Goal: Transaction & Acquisition: Subscribe to service/newsletter

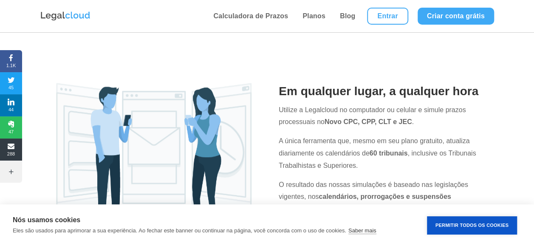
scroll to position [297, 0]
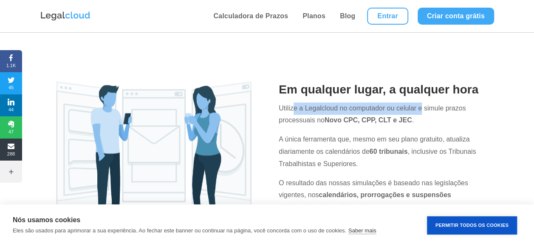
drag, startPoint x: 295, startPoint y: 107, endPoint x: 421, endPoint y: 112, distance: 126.6
click at [421, 112] on p "Utilize a Legalcloud no computador ou celular e simule prazos processuais no No…" at bounding box center [379, 117] width 202 height 31
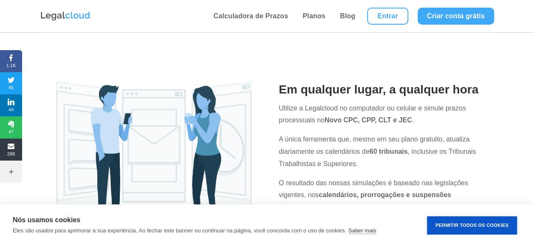
drag, startPoint x: 421, startPoint y: 112, endPoint x: 453, endPoint y: 124, distance: 34.4
click at [453, 124] on p "Utilize a Legalcloud no computador ou celular e simule prazos processuais no No…" at bounding box center [379, 117] width 202 height 31
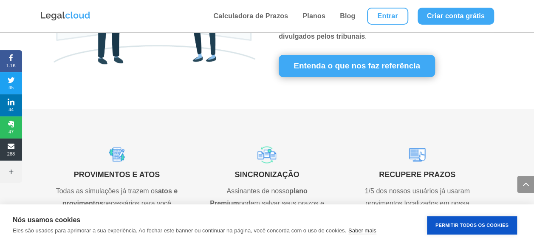
scroll to position [594, 0]
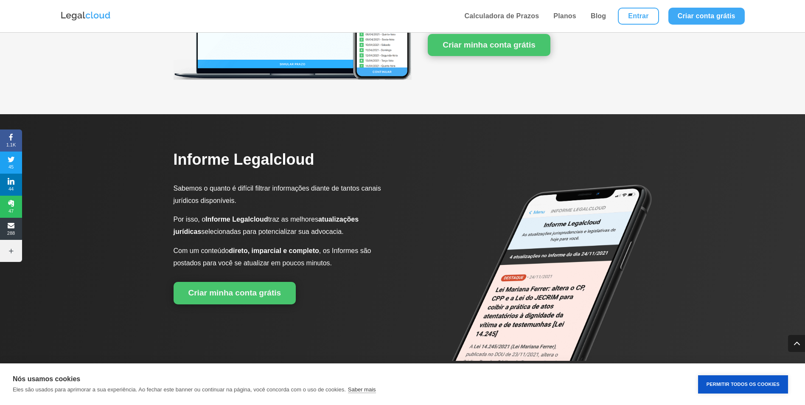
scroll to position [1173, 0]
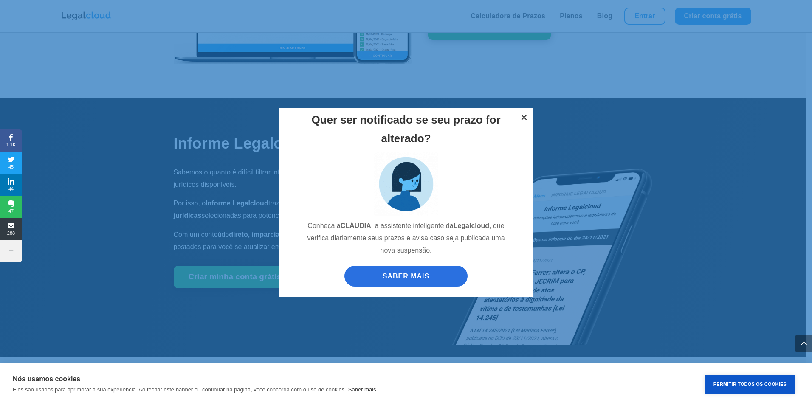
click at [523, 114] on button "×" at bounding box center [523, 117] width 19 height 19
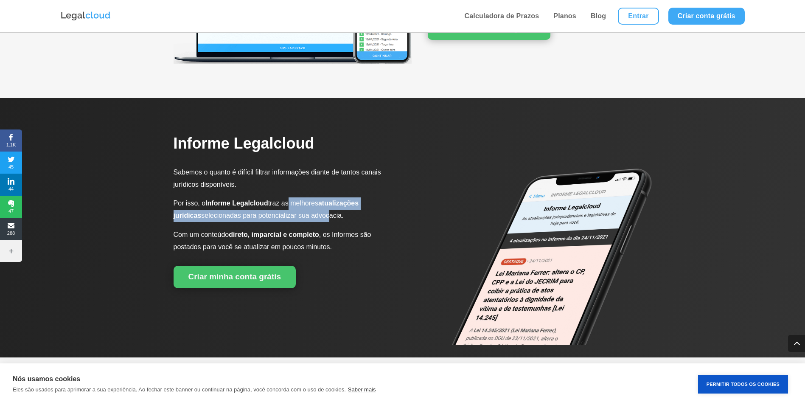
drag, startPoint x: 330, startPoint y: 206, endPoint x: 328, endPoint y: 223, distance: 16.6
click at [328, 223] on p "Por isso, o Informe Legalcloud traz as melhores atualizações jurídicas selecion…" at bounding box center [282, 212] width 216 height 31
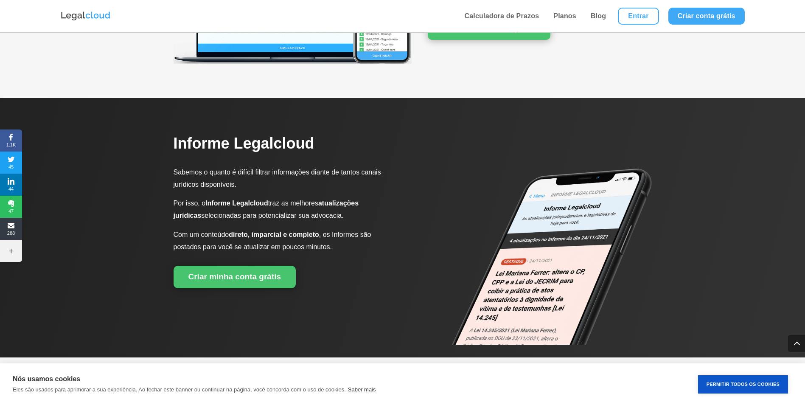
drag, startPoint x: 328, startPoint y: 223, endPoint x: 320, endPoint y: 237, distance: 16.0
click at [319, 237] on strong "direto, imparcial e completo" at bounding box center [274, 234] width 90 height 7
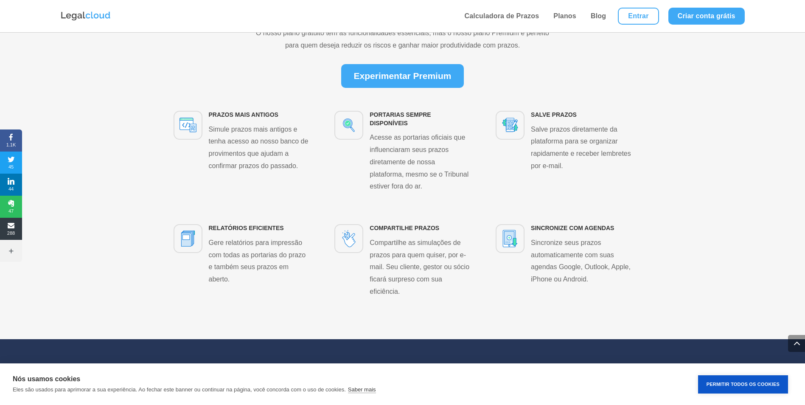
scroll to position [1555, 0]
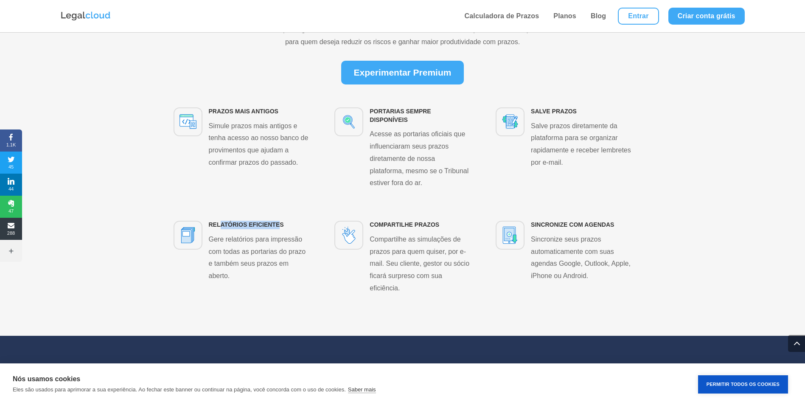
drag, startPoint x: 219, startPoint y: 222, endPoint x: 278, endPoint y: 222, distance: 59.4
click at [278, 222] on span "Relatórios eficientes" at bounding box center [246, 224] width 75 height 7
drag, startPoint x: 278, startPoint y: 222, endPoint x: 261, endPoint y: 260, distance: 41.2
click at [262, 245] on p "Gere relatórios para impressão com todas as portarias do prazo e também seus pr…" at bounding box center [259, 257] width 101 height 49
drag, startPoint x: 239, startPoint y: 240, endPoint x: 284, endPoint y: 236, distance: 45.6
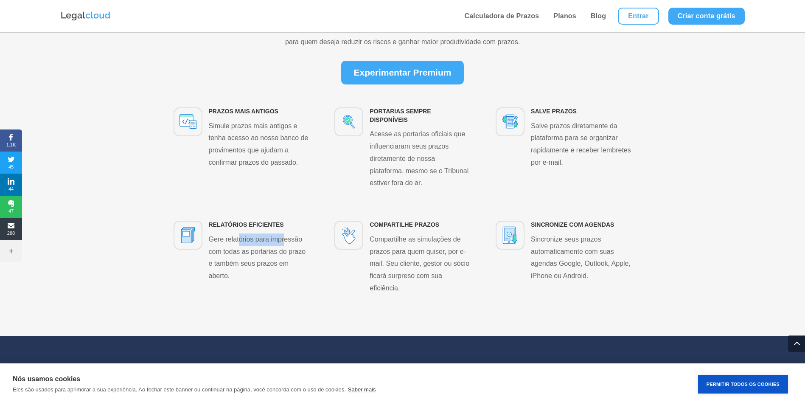
click at [284, 236] on p "Gere relatórios para impressão com todas as portarias do prazo e também seus pr…" at bounding box center [259, 257] width 101 height 49
drag, startPoint x: 284, startPoint y: 236, endPoint x: 291, endPoint y: 258, distance: 22.6
click at [292, 245] on p "Gere relatórios para impressão com todas as portarias do prazo e também seus pr…" at bounding box center [259, 257] width 101 height 49
drag, startPoint x: 229, startPoint y: 266, endPoint x: 264, endPoint y: 265, distance: 35.3
click at [264, 245] on p "Gere relatórios para impressão com todas as portarias do prazo e também seus pr…" at bounding box center [259, 257] width 101 height 49
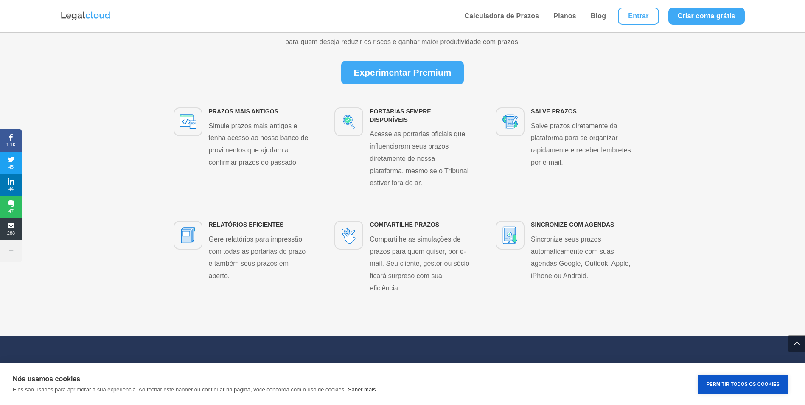
drag, startPoint x: 264, startPoint y: 265, endPoint x: 283, endPoint y: 279, distance: 23.0
click at [283, 245] on p "Gere relatórios para impressão com todas as portarias do prazo e também seus pr…" at bounding box center [259, 257] width 101 height 49
drag, startPoint x: 387, startPoint y: 249, endPoint x: 467, endPoint y: 258, distance: 80.8
click at [467, 245] on p "Compartilhe as simulações de prazos para quem quiser, por e-mail. Seu cliente, …" at bounding box center [420, 263] width 101 height 61
drag, startPoint x: 467, startPoint y: 258, endPoint x: 497, endPoint y: 290, distance: 43.5
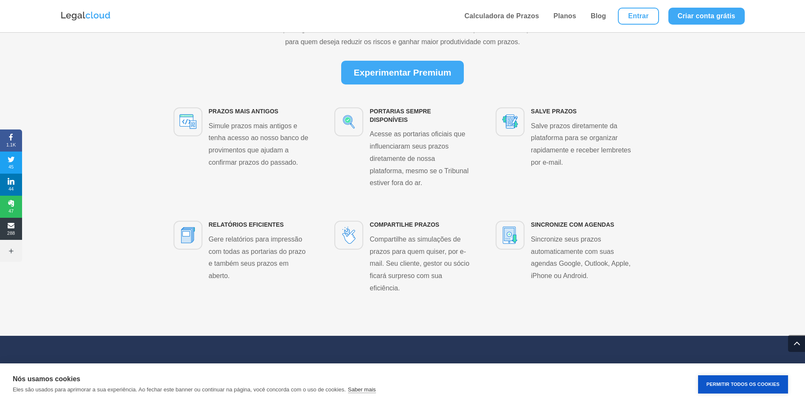
click at [497, 245] on div "Relatórios eficientes Gere relatórios para impressão com todas as portarias do …" at bounding box center [403, 261] width 458 height 105
drag, startPoint x: 392, startPoint y: 258, endPoint x: 446, endPoint y: 261, distance: 53.5
click at [446, 245] on p "Compartilhe as simulações de prazos para quem quiser, por e-mail. Seu cliente, …" at bounding box center [420, 263] width 101 height 61
drag, startPoint x: 446, startPoint y: 261, endPoint x: 474, endPoint y: 285, distance: 37.3
click at [474, 245] on div "Relatórios eficientes Gere relatórios para impressão com todas as portarias do …" at bounding box center [403, 261] width 458 height 105
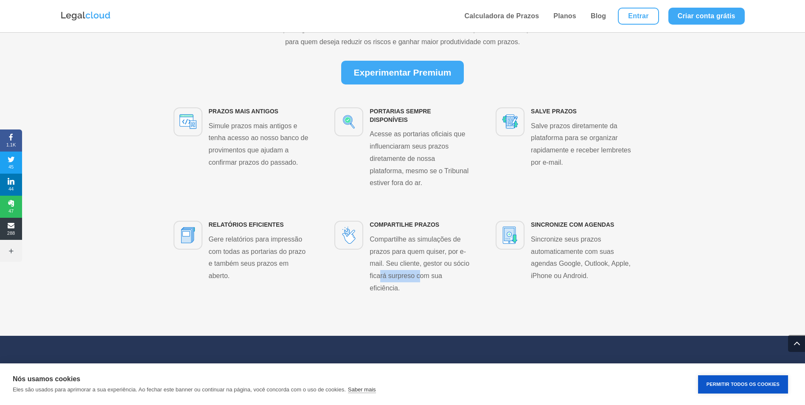
drag, startPoint x: 396, startPoint y: 273, endPoint x: 442, endPoint y: 277, distance: 46.5
click at [442, 245] on p "Compartilhe as simulações de prazos para quem quiser, por e-mail. Seu cliente, …" at bounding box center [420, 263] width 101 height 61
drag, startPoint x: 442, startPoint y: 277, endPoint x: 476, endPoint y: 285, distance: 34.5
click at [475, 245] on div "Relatórios eficientes Gere relatórios para impressão com todas as portarias do …" at bounding box center [403, 261] width 458 height 105
click at [533, 245] on div "Recursos Premium O nosso plano gratuito tem as funcionalidades essenciais, mas …" at bounding box center [402, 155] width 805 height 360
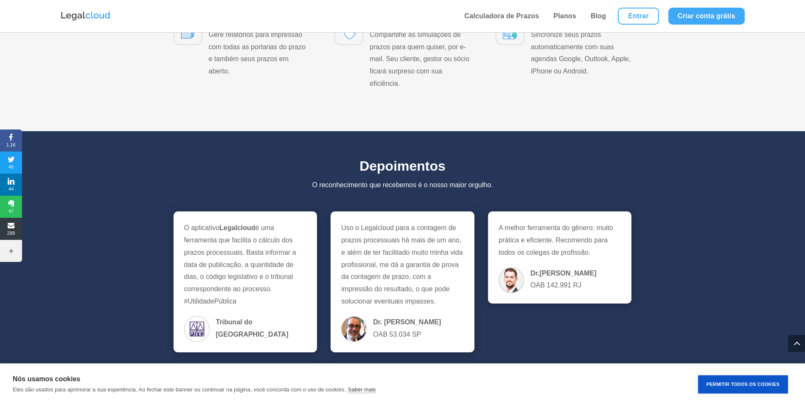
scroll to position [1852, 0]
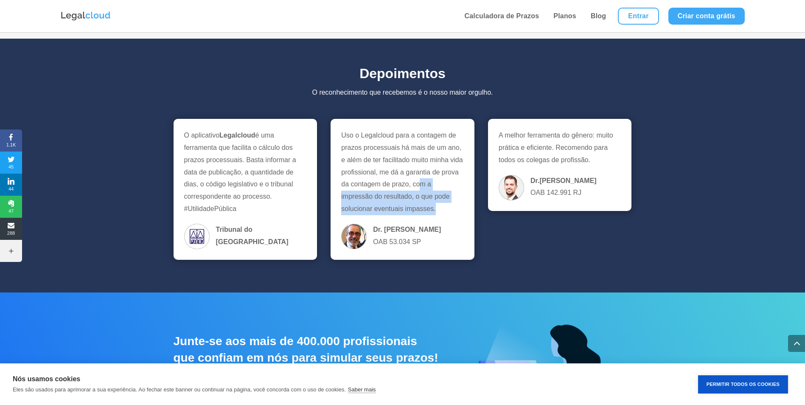
drag, startPoint x: 421, startPoint y: 183, endPoint x: 438, endPoint y: 211, distance: 32.8
click at [438, 211] on div "Uso o Legalcloud para a contagem de prazos processuais há mais de um ano, e alé…" at bounding box center [402, 189] width 122 height 120
drag, startPoint x: 438, startPoint y: 211, endPoint x: 447, endPoint y: 219, distance: 12.4
click at [447, 219] on div "Uso o Legalcloud para a contagem de prazos processuais há mais de um ano, e alé…" at bounding box center [402, 189] width 122 height 120
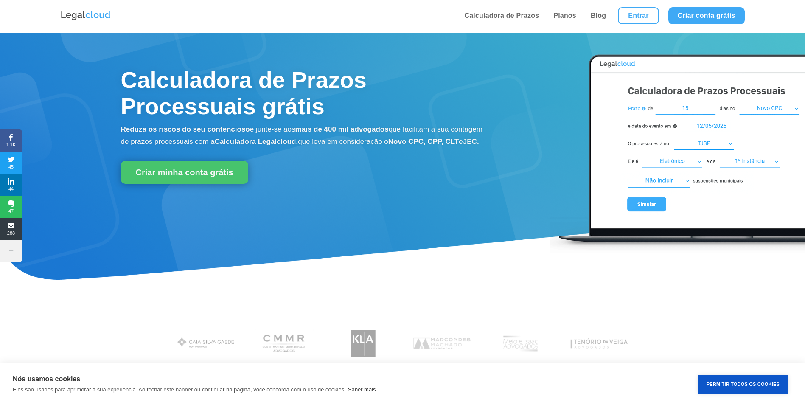
scroll to position [0, 0]
click at [185, 184] on link "Criar minha conta grátis" at bounding box center [184, 172] width 127 height 23
click at [533, 16] on link "Planos" at bounding box center [565, 16] width 28 height 32
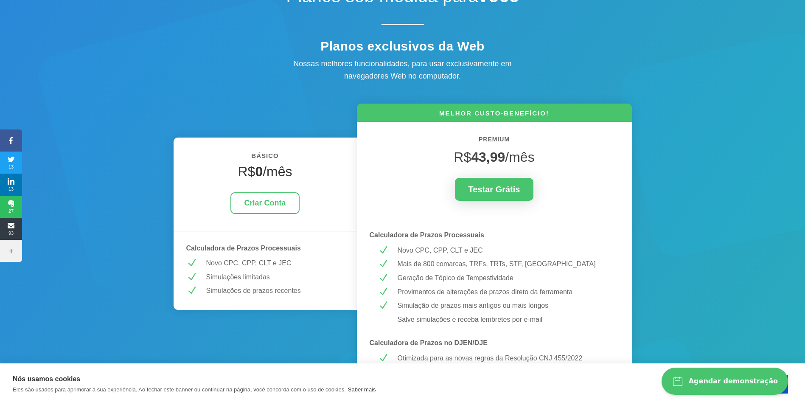
scroll to position [170, 0]
